Goal: Navigation & Orientation: Understand site structure

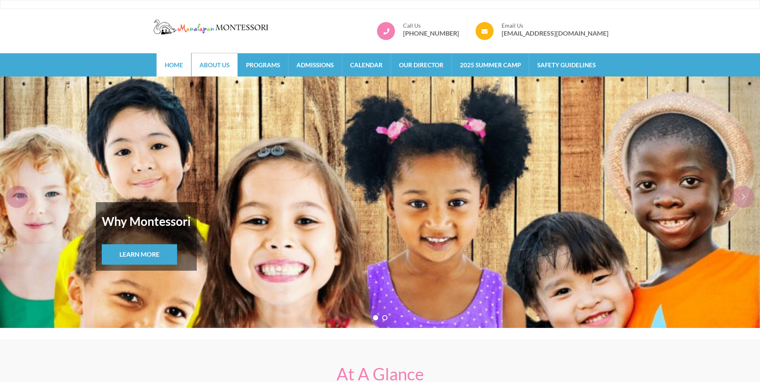
click at [227, 63] on link "About Us" at bounding box center [215, 64] width 46 height 23
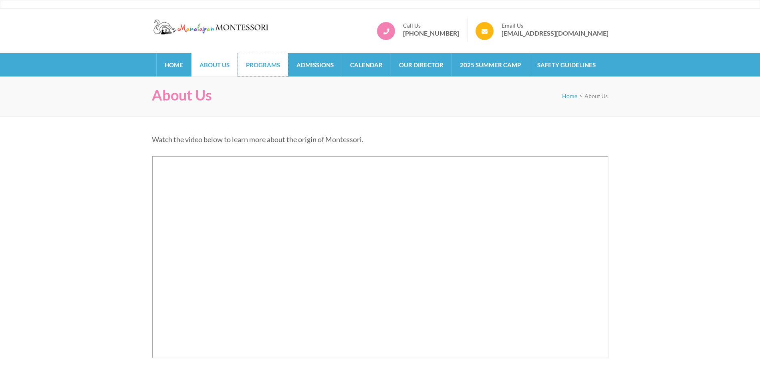
click at [271, 71] on link "Programs" at bounding box center [263, 64] width 50 height 23
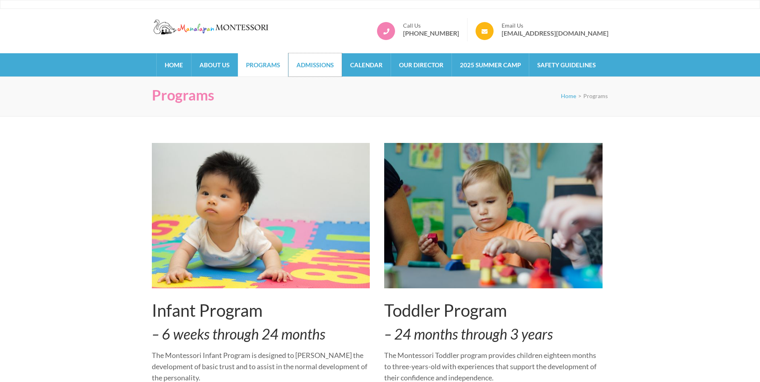
click at [307, 58] on link "Admissions" at bounding box center [314, 64] width 53 height 23
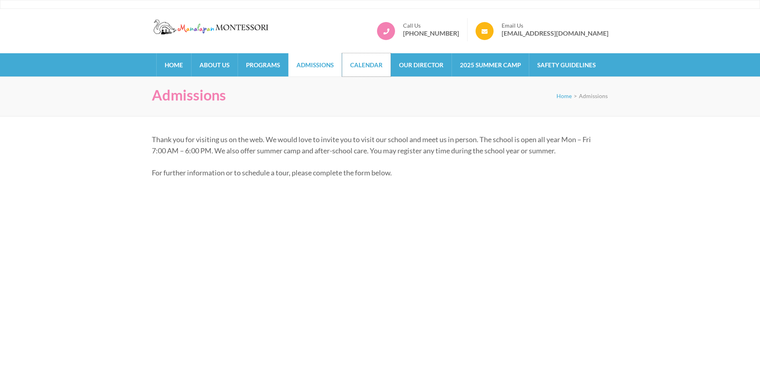
click at [372, 71] on link "Calendar" at bounding box center [366, 64] width 48 height 23
drag, startPoint x: 426, startPoint y: 63, endPoint x: 431, endPoint y: 65, distance: 5.7
click at [426, 63] on link "Our Director" at bounding box center [421, 64] width 61 height 23
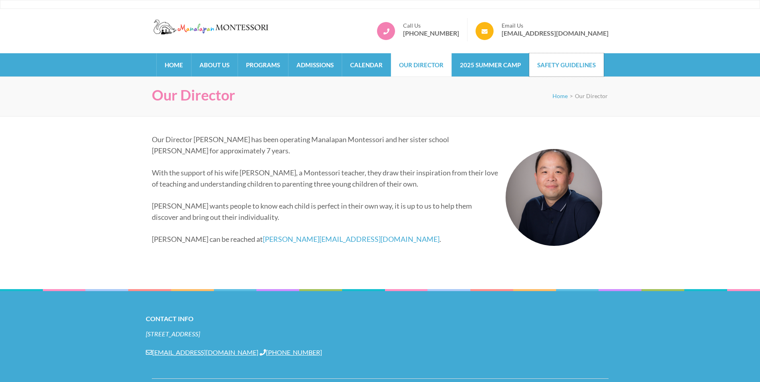
click at [547, 64] on link "Safety Guidelines" at bounding box center [566, 64] width 75 height 23
